Goal: Contribute content

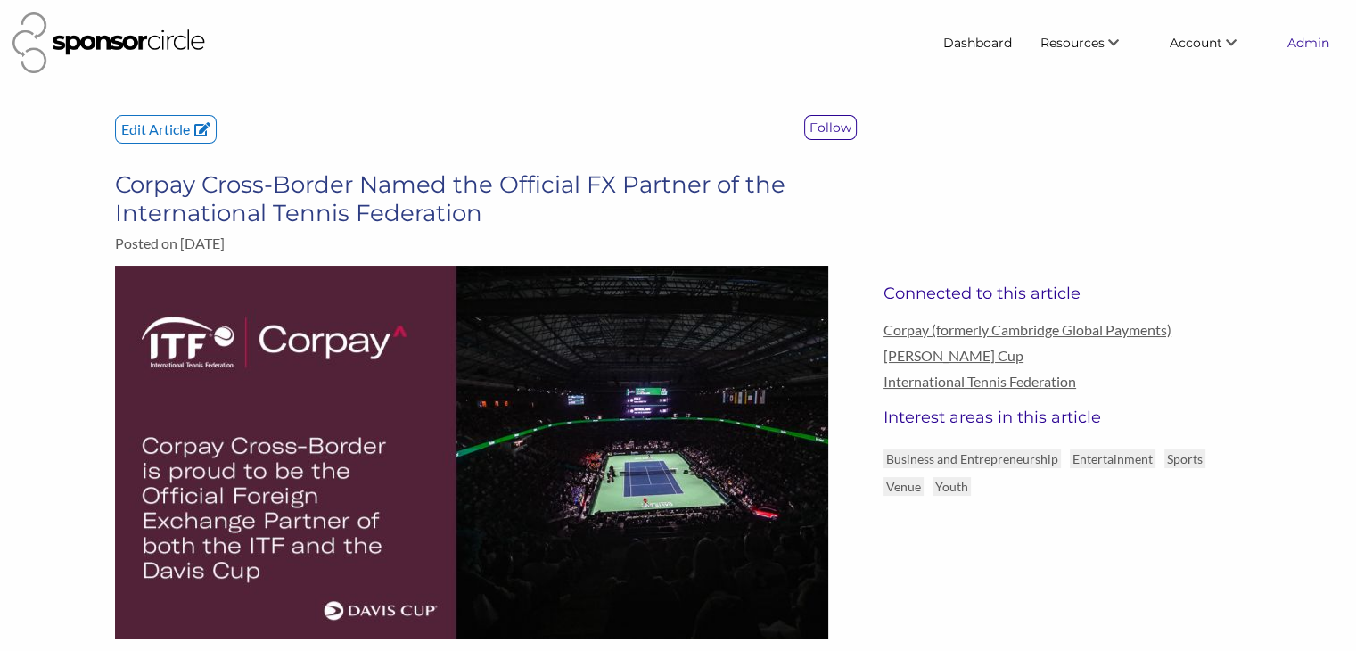
click at [1305, 45] on link "Admin" at bounding box center [1308, 43] width 70 height 32
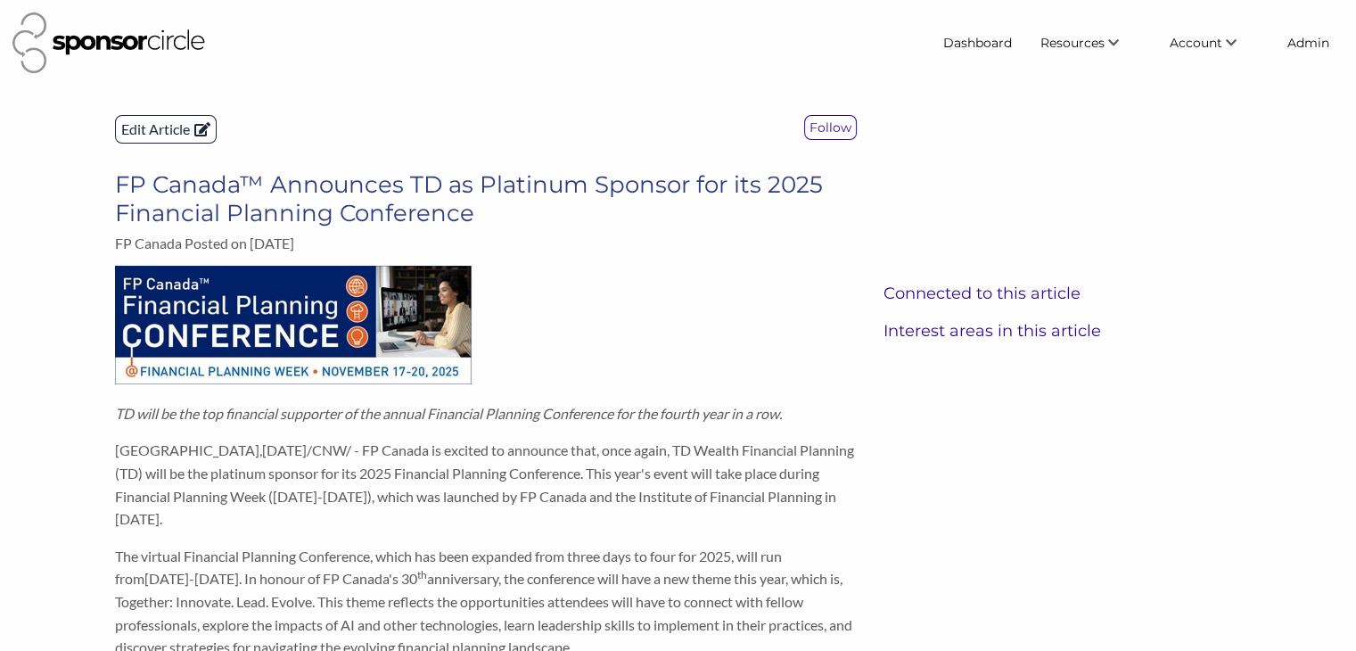
click at [159, 126] on p "Edit Article" at bounding box center [166, 129] width 100 height 27
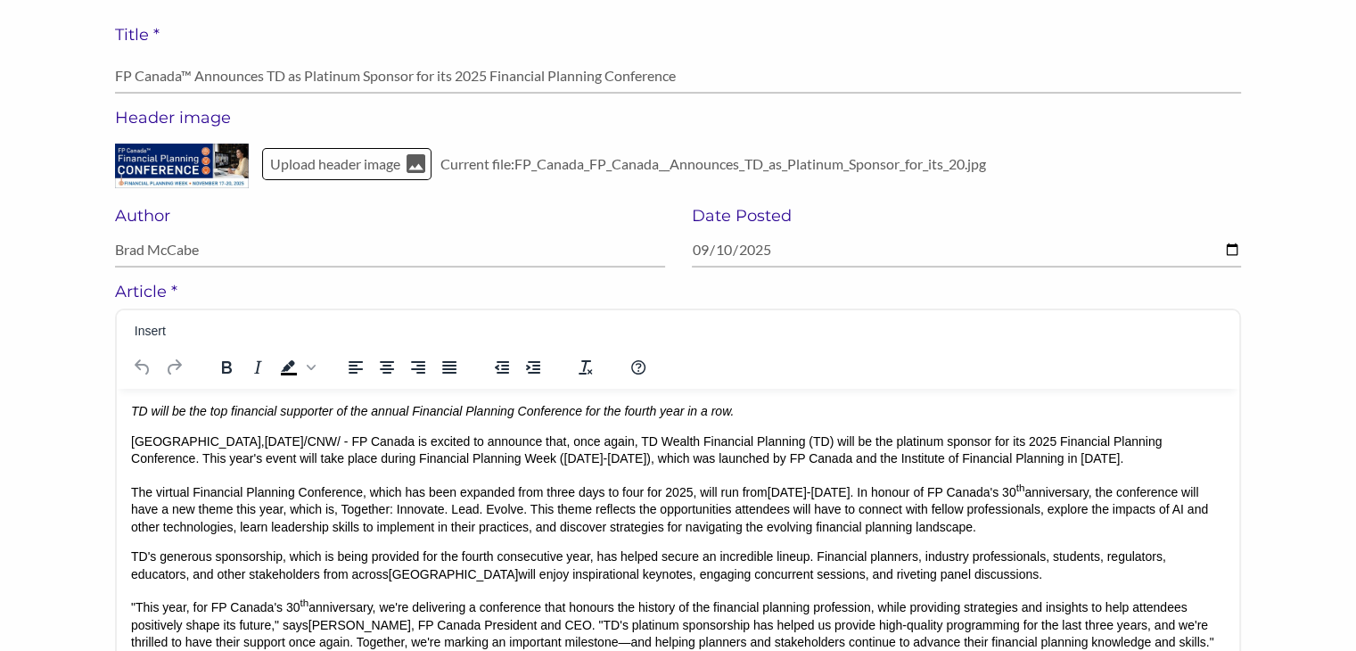
scroll to position [150, 0]
drag, startPoint x: 332, startPoint y: 437, endPoint x: 133, endPoint y: 428, distance: 199.0
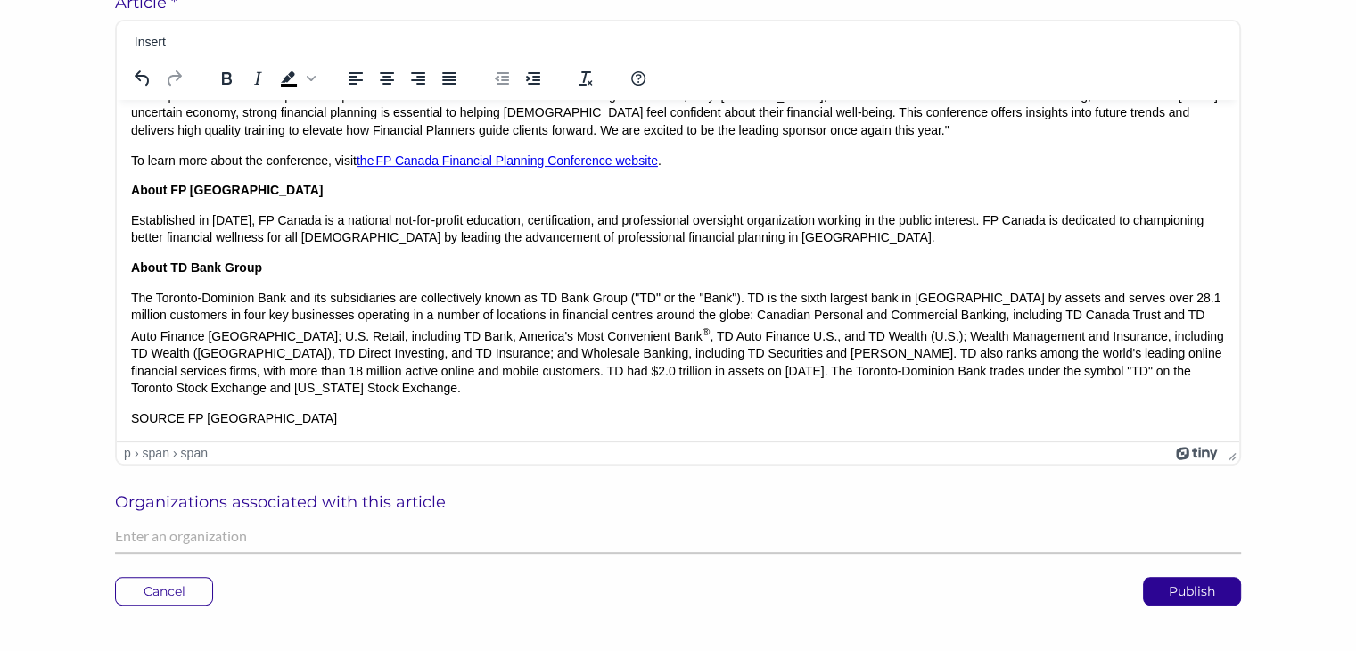
scroll to position [303, 0]
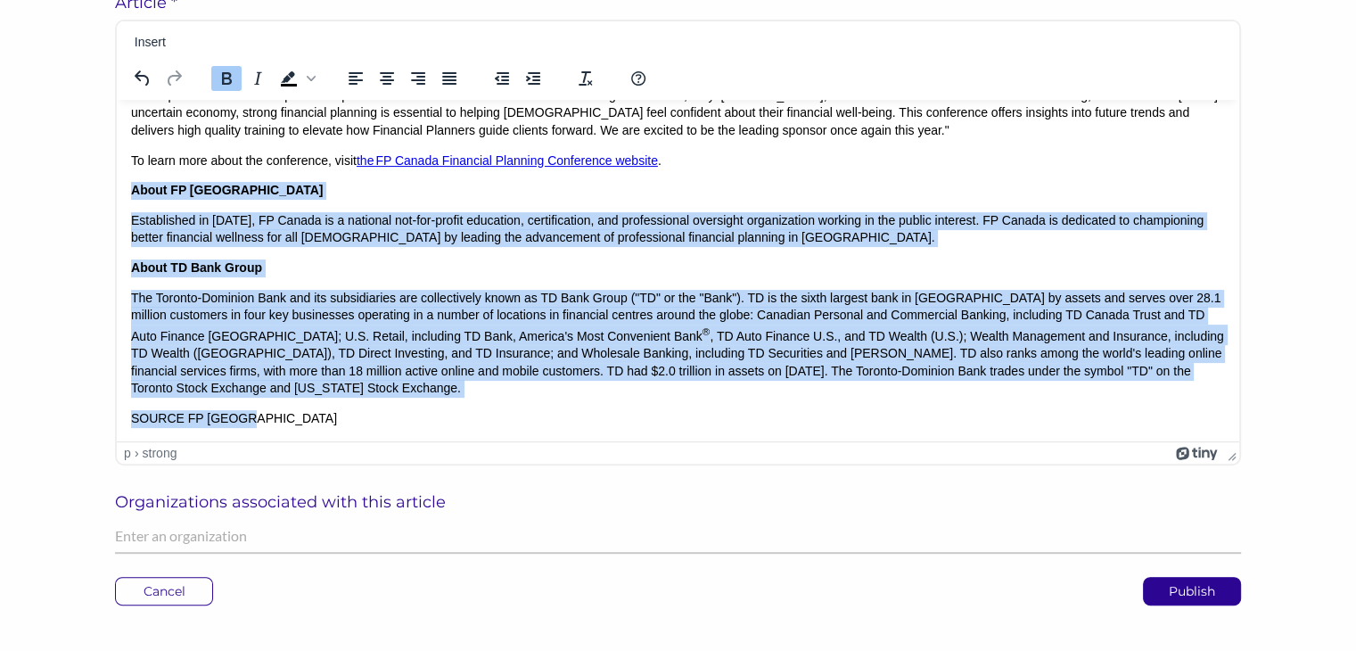
drag, startPoint x: 263, startPoint y: 421, endPoint x: 130, endPoint y: 199, distance: 258.7
click at [131, 199] on body "TD will be the top financial supporter of the annual Financial Planning Confere…" at bounding box center [678, 126] width 1094 height 601
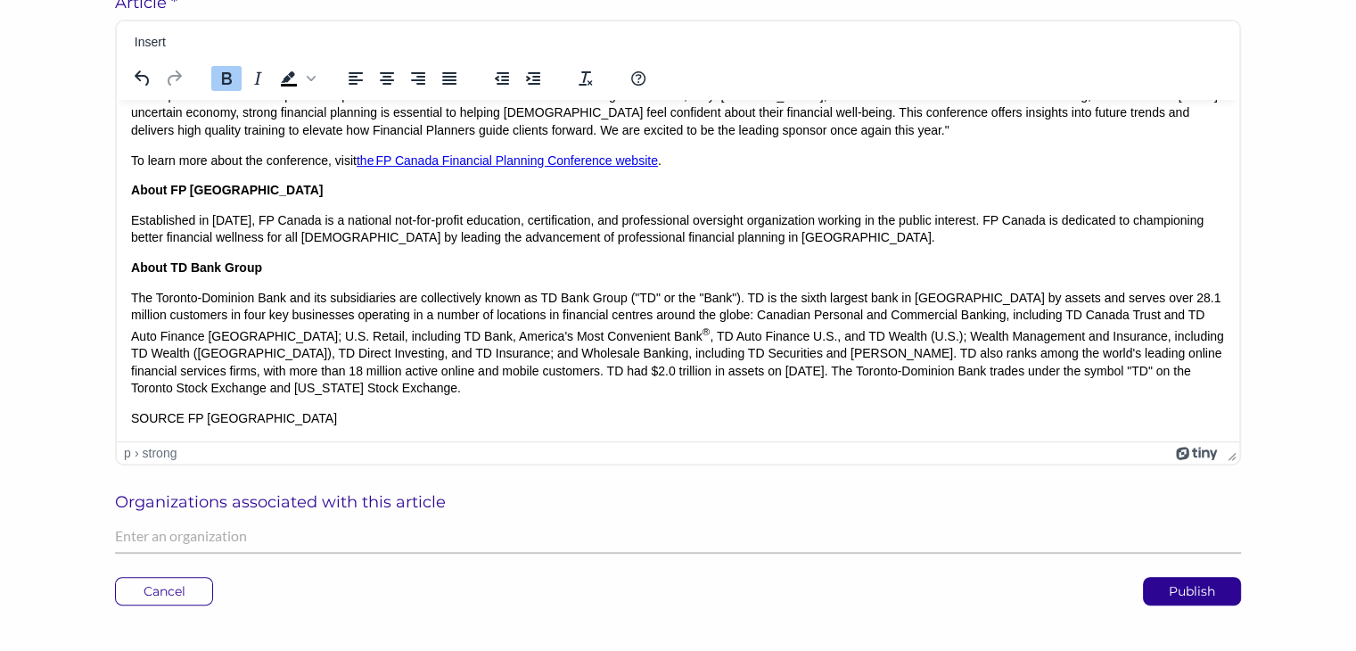
scroll to position [76, 0]
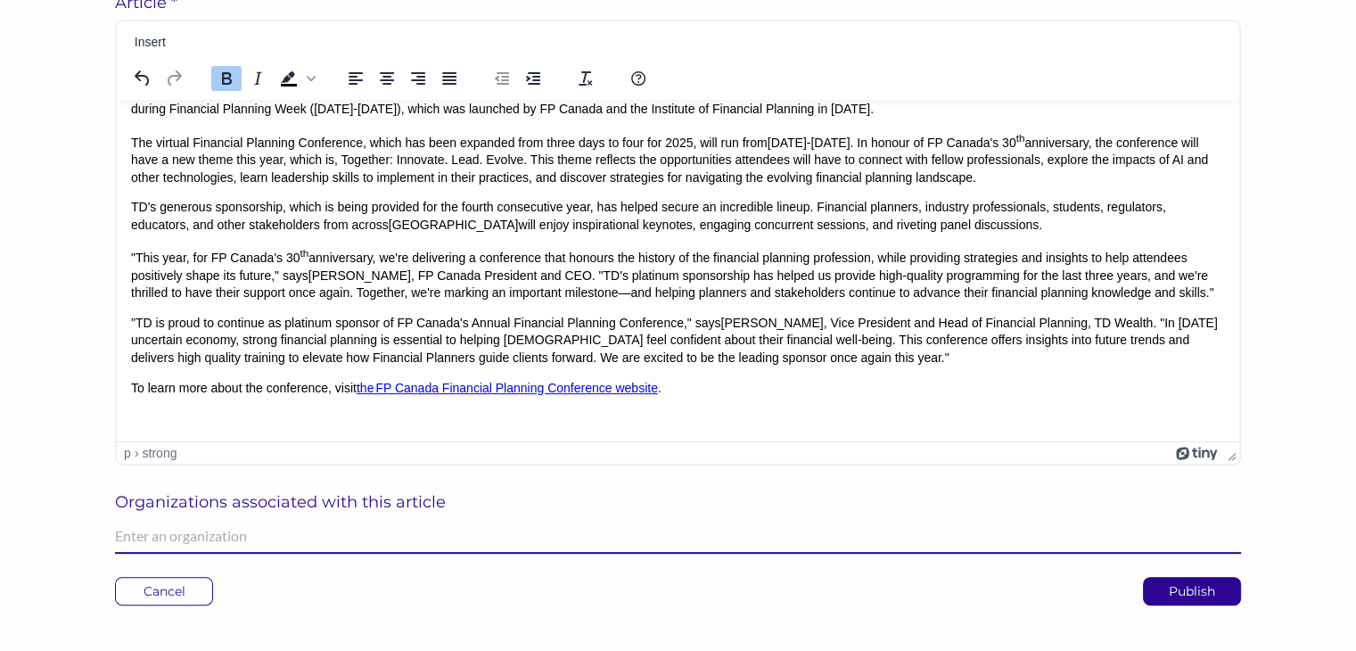
click at [163, 530] on input "text" at bounding box center [678, 536] width 1126 height 35
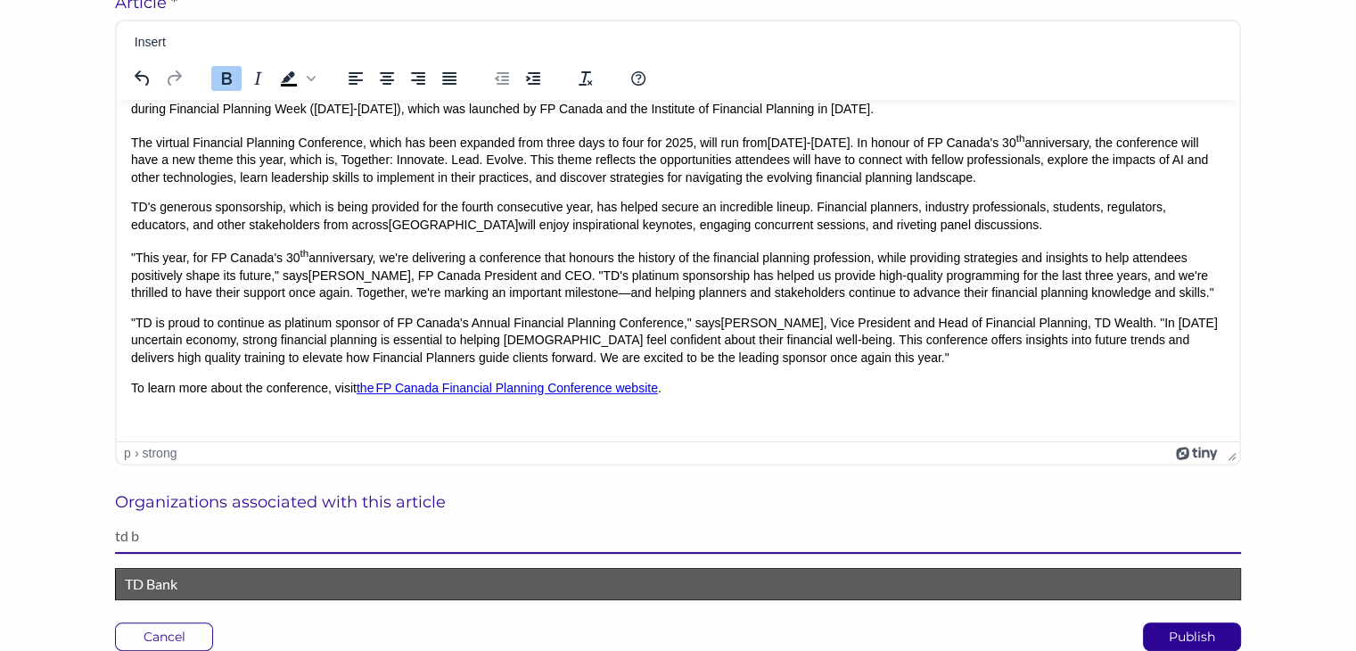
type input "td b"
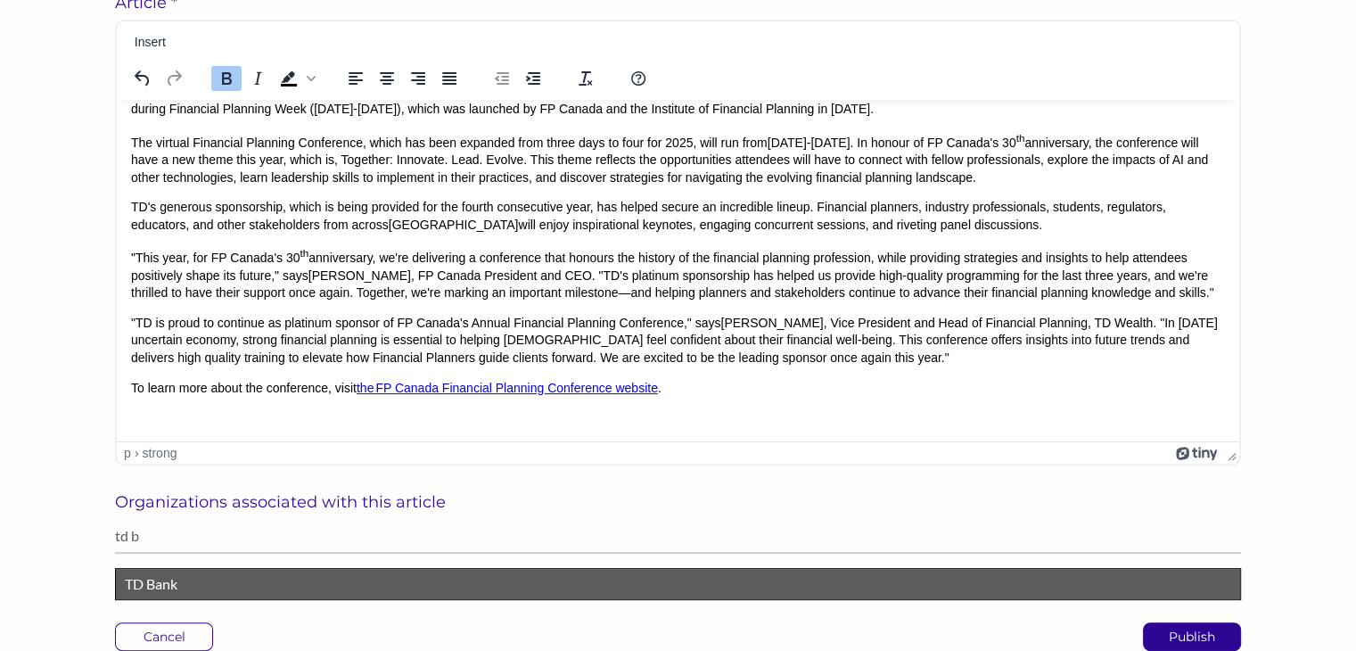
click at [166, 580] on p "TD Bank" at bounding box center [678, 583] width 1106 height 23
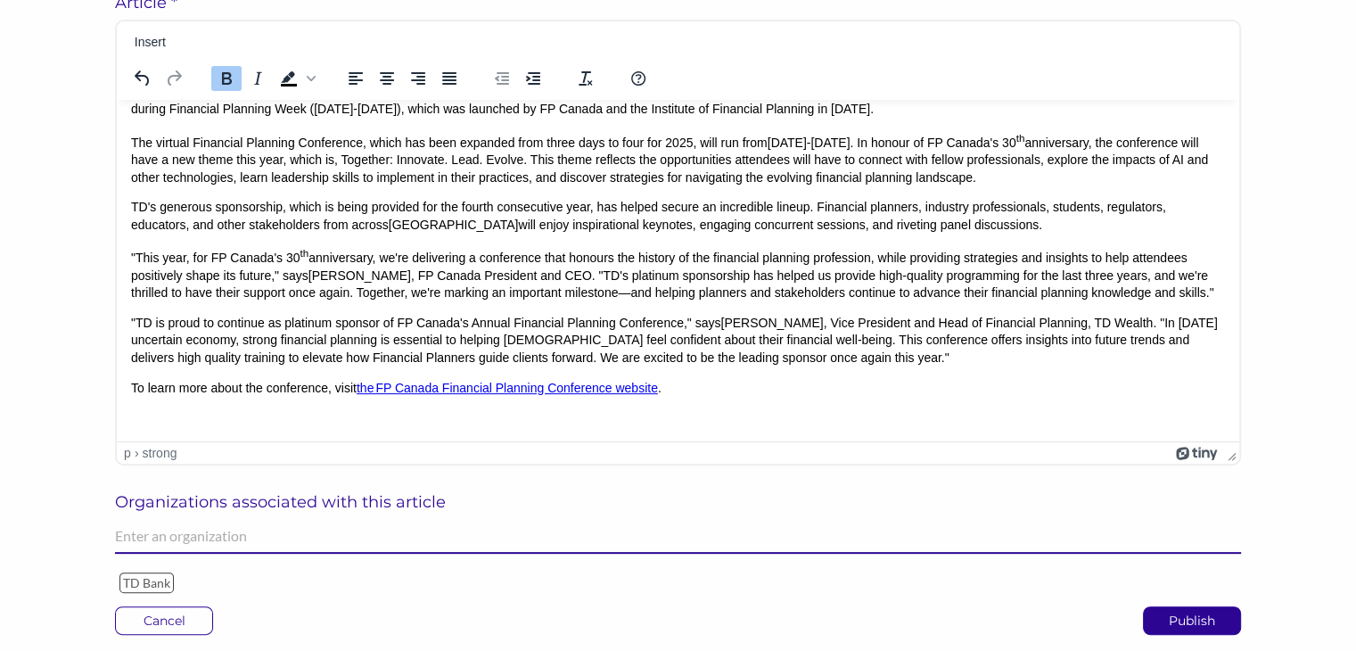
click at [175, 534] on input "text" at bounding box center [678, 536] width 1126 height 35
click at [175, 534] on input "f" at bounding box center [678, 536] width 1126 height 35
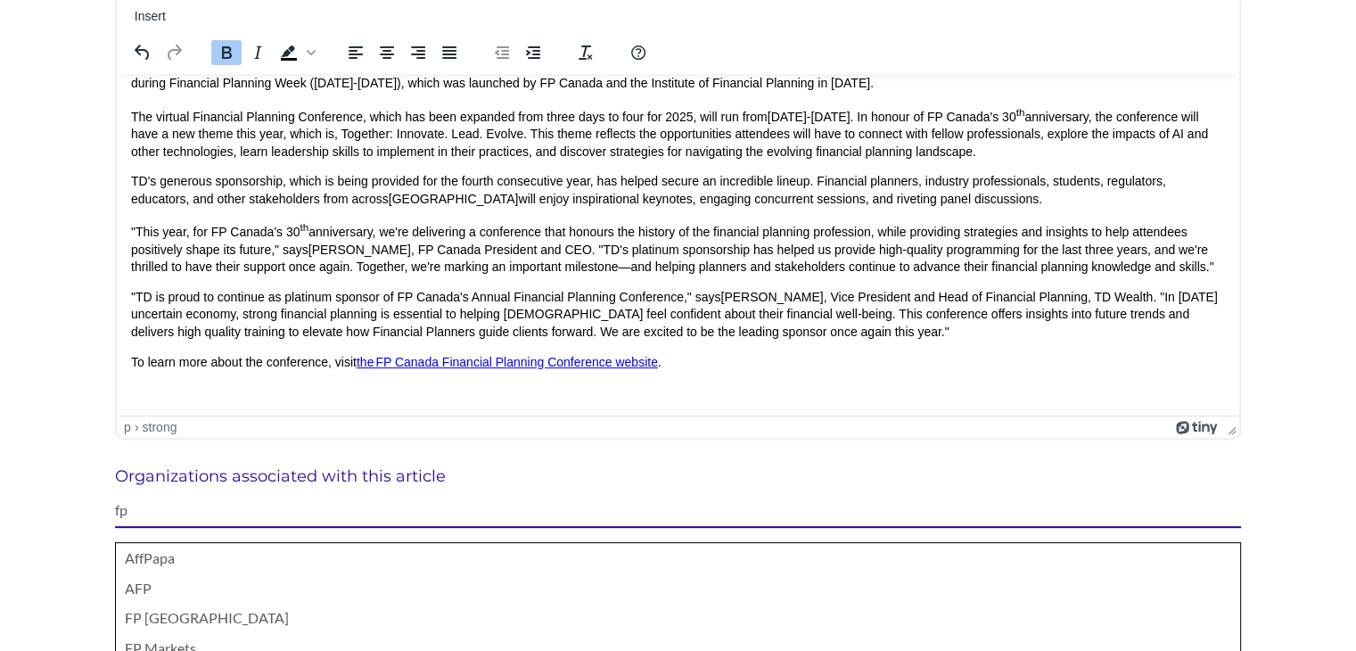
scroll to position [466, 0]
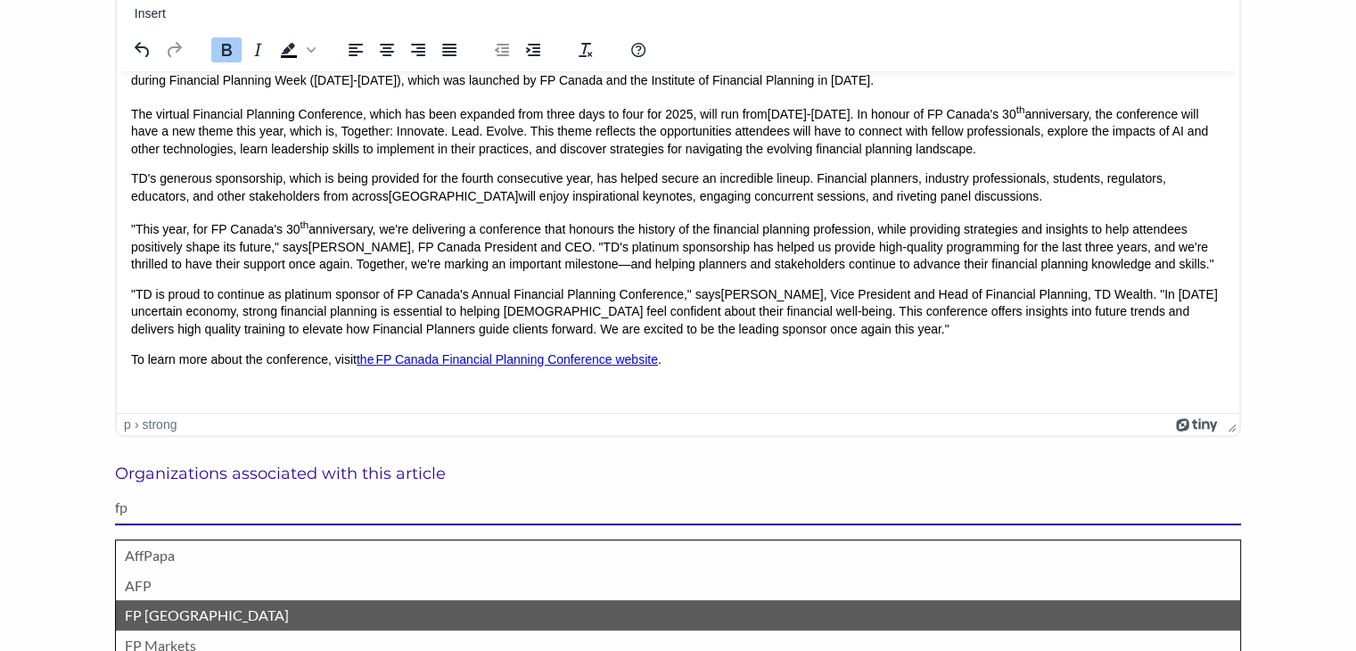
type input "fp"
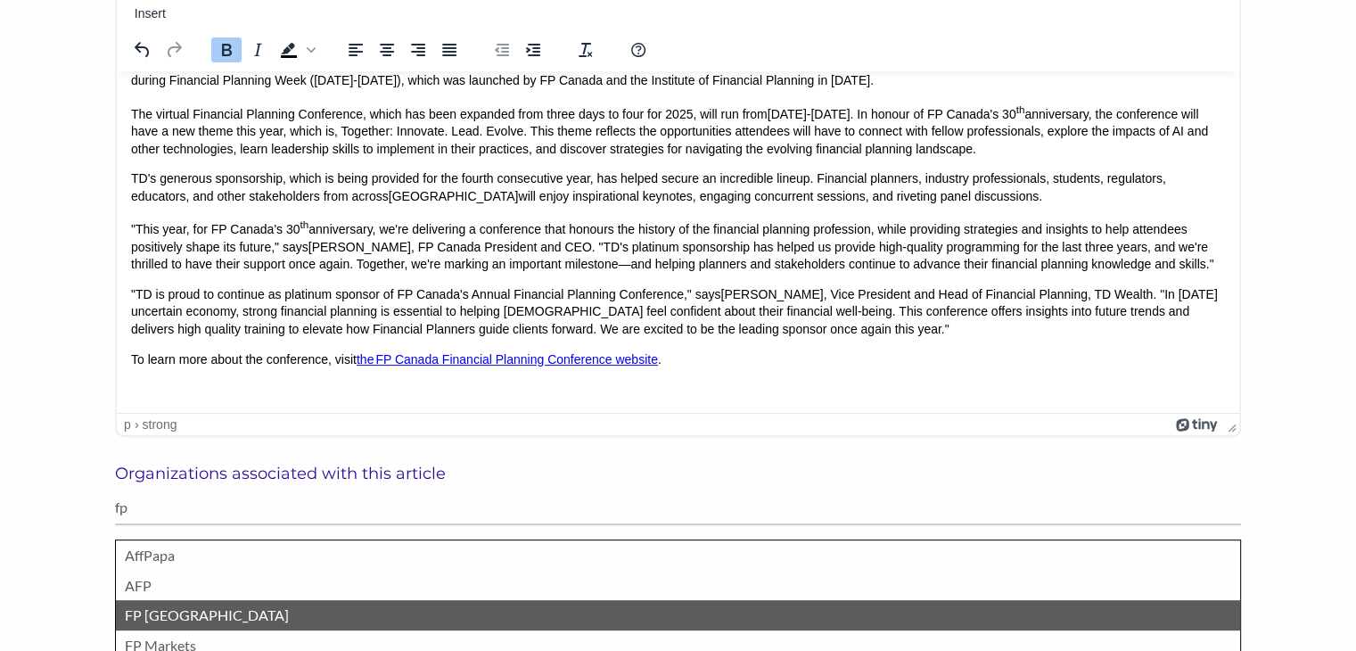
click at [157, 602] on li "FP Canada" at bounding box center [678, 615] width 1124 height 30
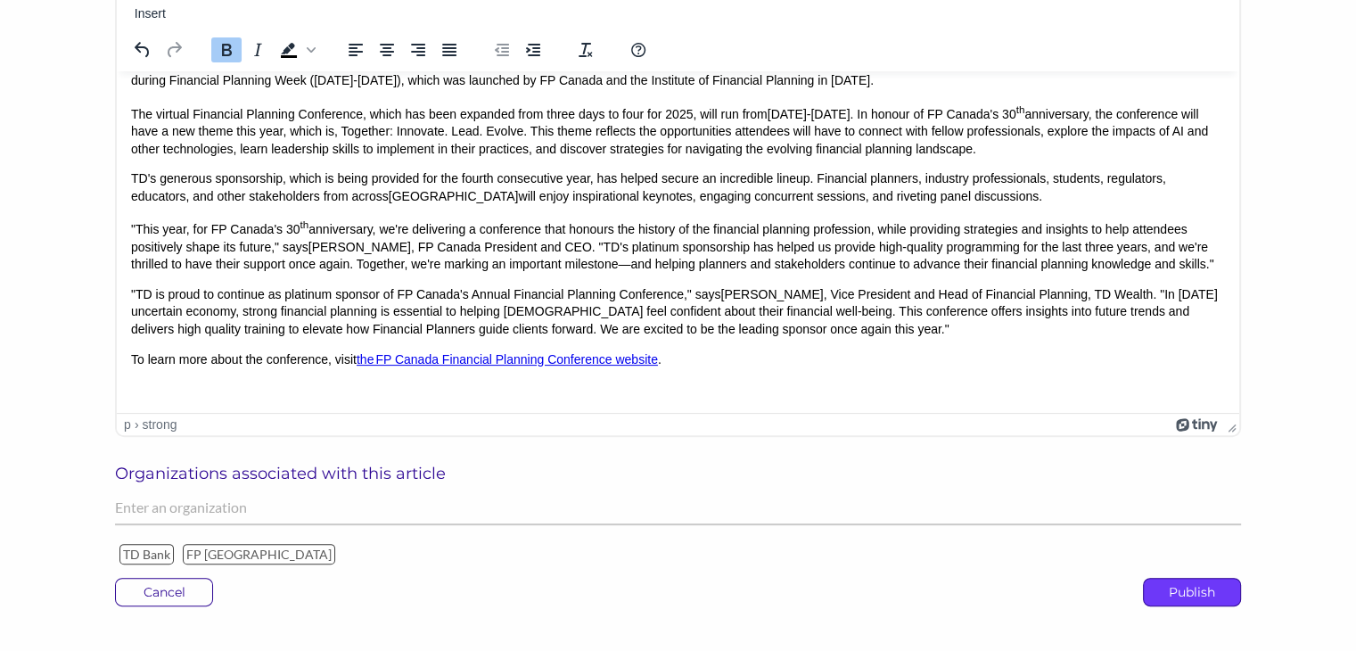
click at [1182, 587] on p "Publish" at bounding box center [1192, 592] width 96 height 27
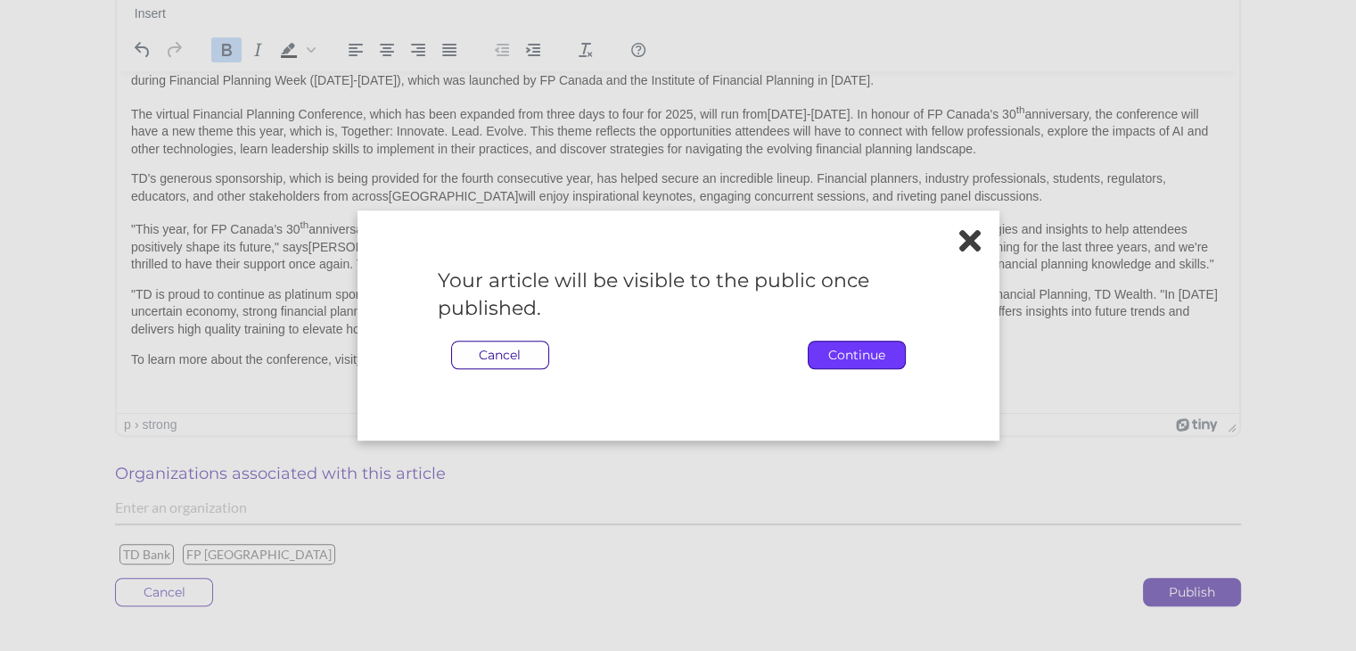
click at [859, 356] on p "Continue" at bounding box center [857, 354] width 96 height 27
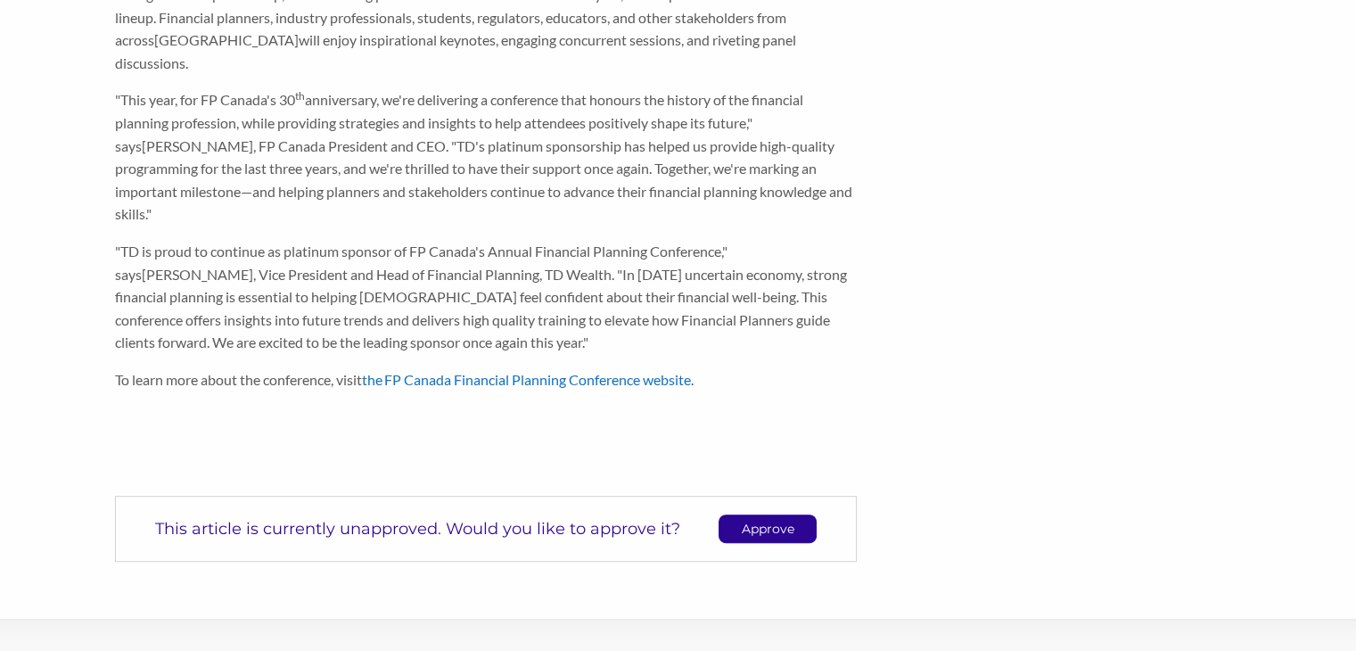
scroll to position [669, 0]
click at [770, 514] on p "Approve" at bounding box center [767, 527] width 96 height 27
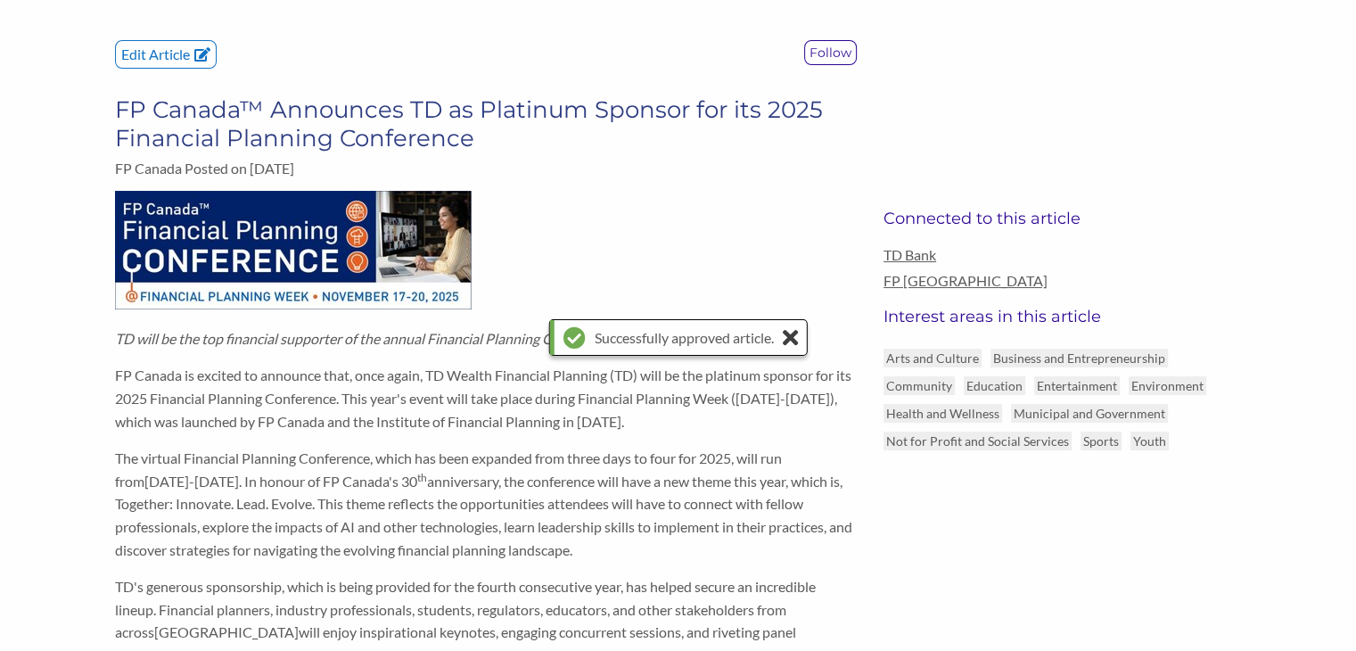
scroll to position [0, 0]
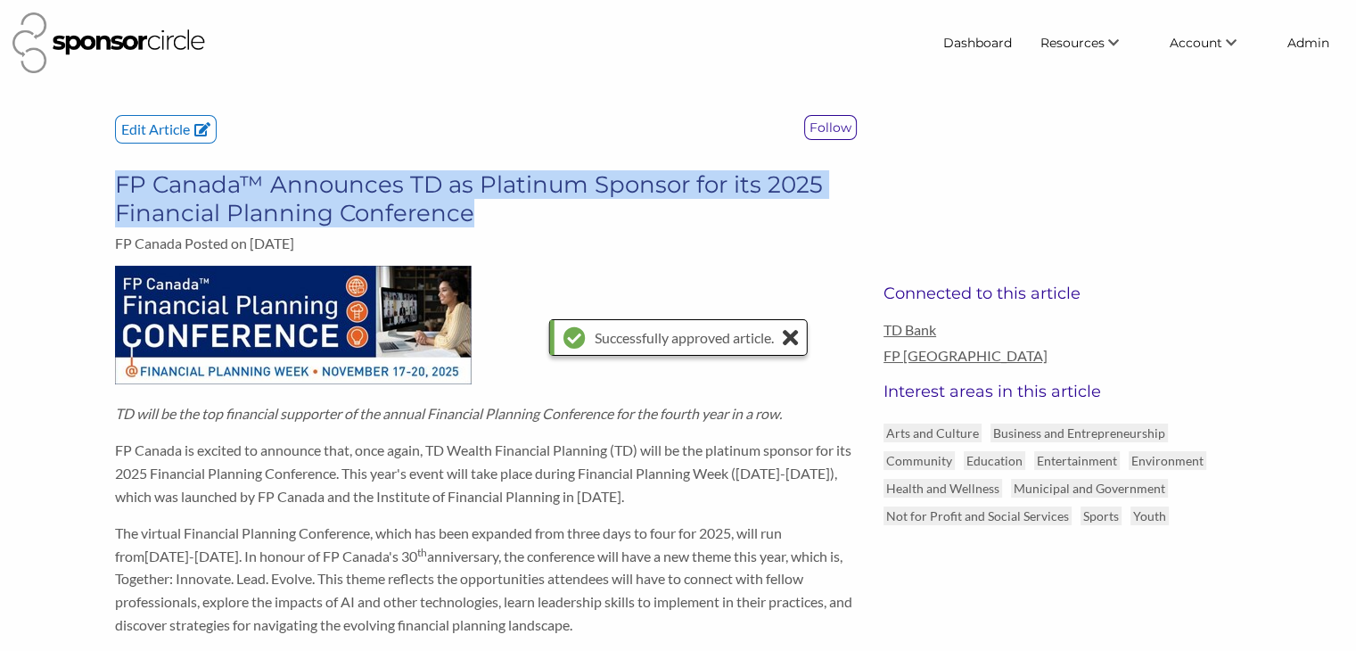
drag, startPoint x: 489, startPoint y: 211, endPoint x: 114, endPoint y: 192, distance: 375.9
click at [114, 192] on div "Edit Article Follow FP Canada™ Announces TD as Platinum Sponsor for its 2025 Fi…" at bounding box center [486, 190] width 769 height 151
copy h3 "FP Canada™ Announces TD as Platinum Sponsor for its 2025 Financial Planning Con…"
